Goal: Transaction & Acquisition: Purchase product/service

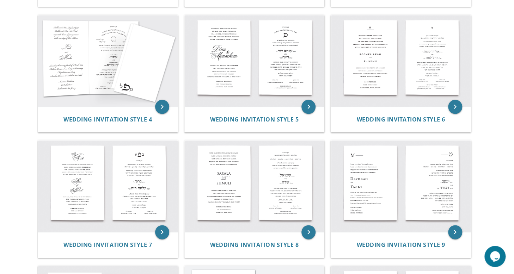
scroll to position [269, 0]
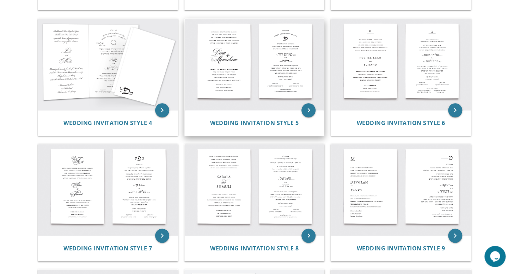
click at [224, 82] on img at bounding box center [255, 65] width 140 height 92
click at [256, 123] on span "Wedding Invitation Style 5" at bounding box center [254, 123] width 88 height 8
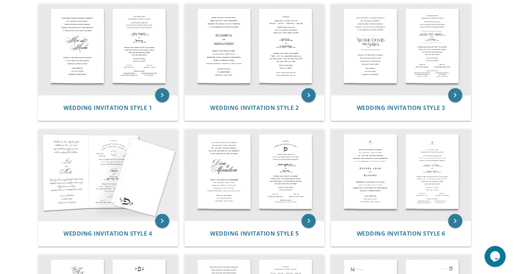
scroll to position [140, 0]
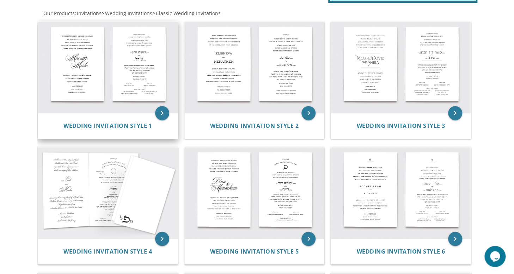
click at [89, 70] on img at bounding box center [108, 68] width 140 height 92
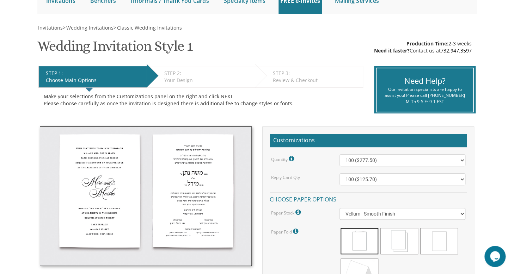
scroll to position [93, 0]
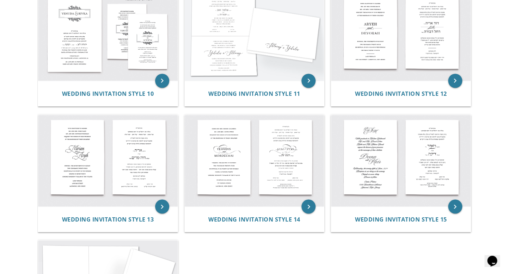
scroll to position [538, 0]
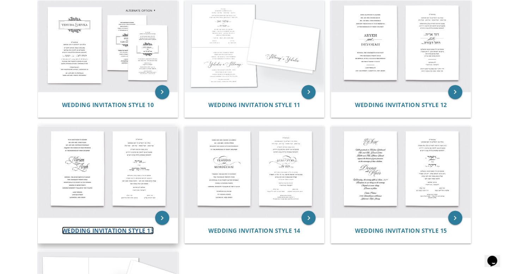
click at [130, 227] on span "Wedding Invitation Style 13" at bounding box center [108, 231] width 92 height 8
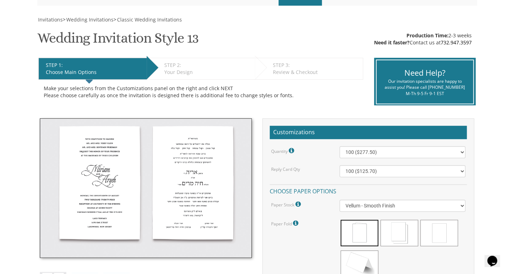
scroll to position [93, 0]
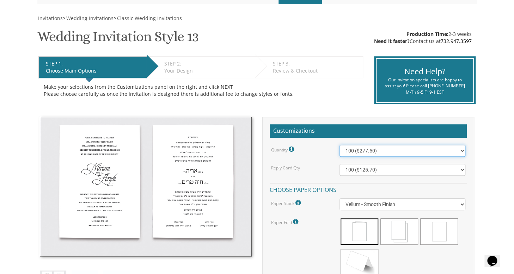
click at [462, 151] on select "100 ($277.50) 200 ($330.45) 300 ($380.65) 400 ($432.70) 500 ($482.10) 600 ($534…" at bounding box center [403, 151] width 126 height 12
select select "1000"
click at [340, 145] on select "100 ($277.50) 200 ($330.45) 300 ($380.65) 400 ($432.70) 500 ($482.10) 600 ($534…" at bounding box center [403, 151] width 126 height 12
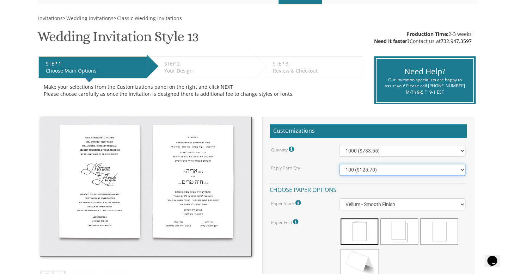
click at [463, 170] on select "100 ($125.70) 200 ($150.60) 300 ($177.95) 400 ($270.70) 500 ($225.30) 600 ($249…" at bounding box center [403, 170] width 126 height 12
select select "1000"
click at [340, 164] on select "100 ($125.70) 200 ($150.60) 300 ($177.95) 400 ($270.70) 500 ($225.30) 600 ($249…" at bounding box center [403, 170] width 126 height 12
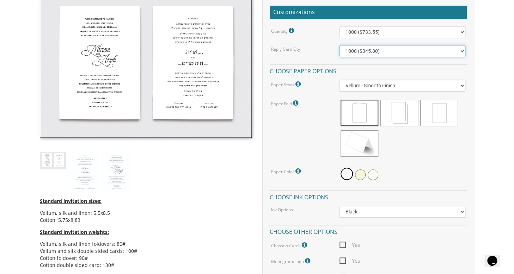
scroll to position [213, 0]
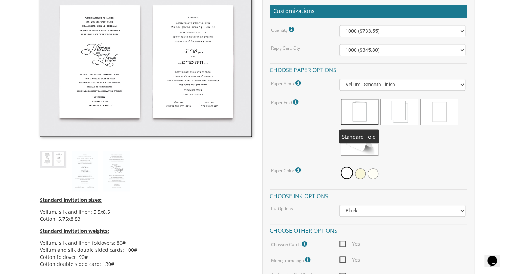
click at [376, 106] on span at bounding box center [360, 112] width 38 height 26
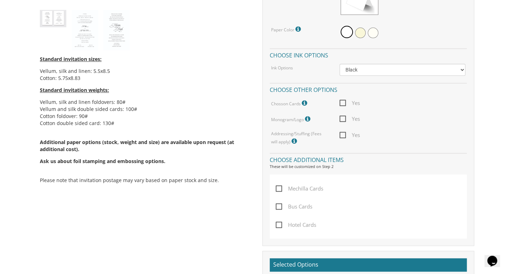
scroll to position [355, 0]
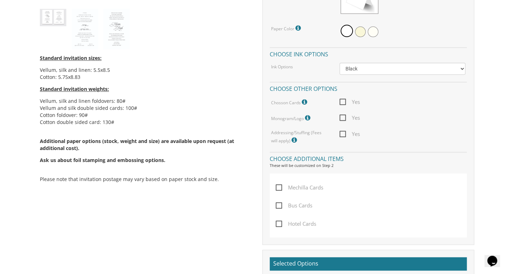
click at [343, 103] on span "Yes" at bounding box center [350, 102] width 20 height 9
click at [343, 103] on input "Yes" at bounding box center [342, 101] width 5 height 5
checkbox input "true"
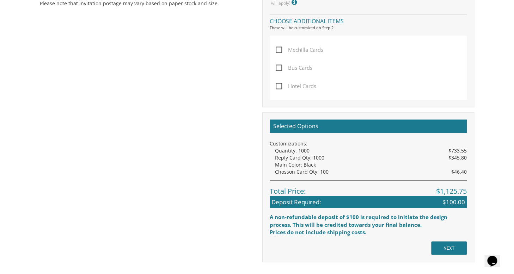
scroll to position [554, 0]
